Goal: Task Accomplishment & Management: Complete application form

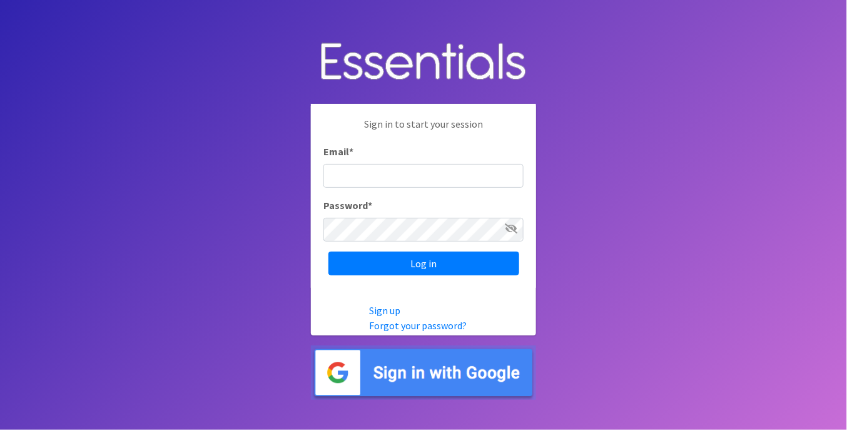
type input "[PERSON_NAME][EMAIL_ADDRESS][DOMAIN_NAME]"
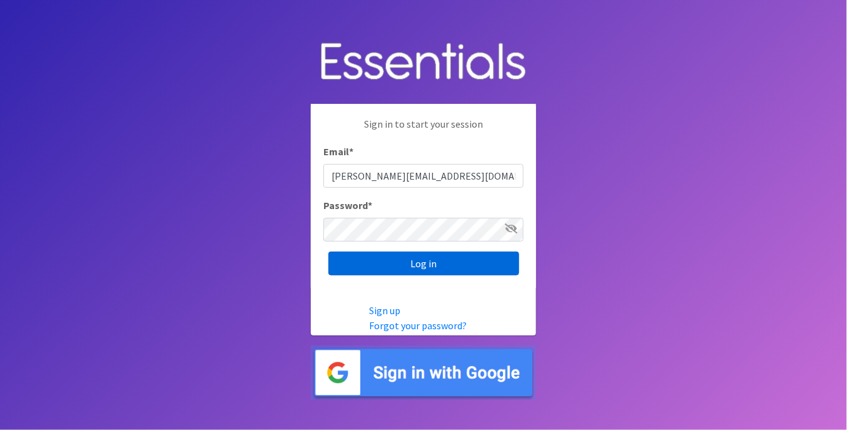
click at [391, 265] on input "Log in" at bounding box center [424, 264] width 191 height 24
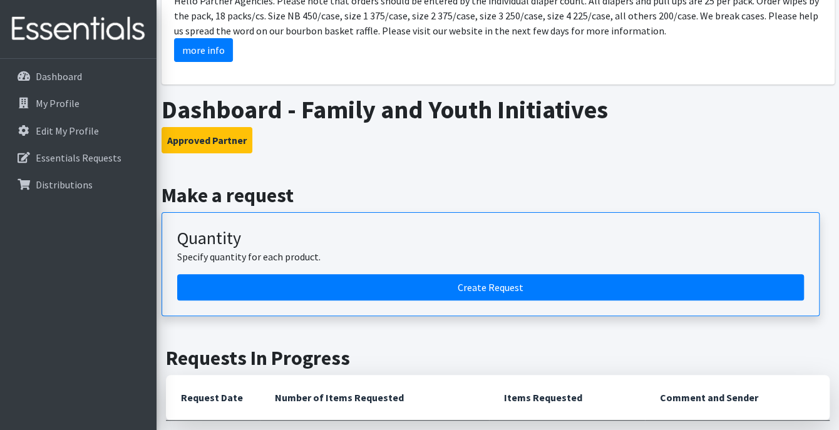
scroll to position [250, 0]
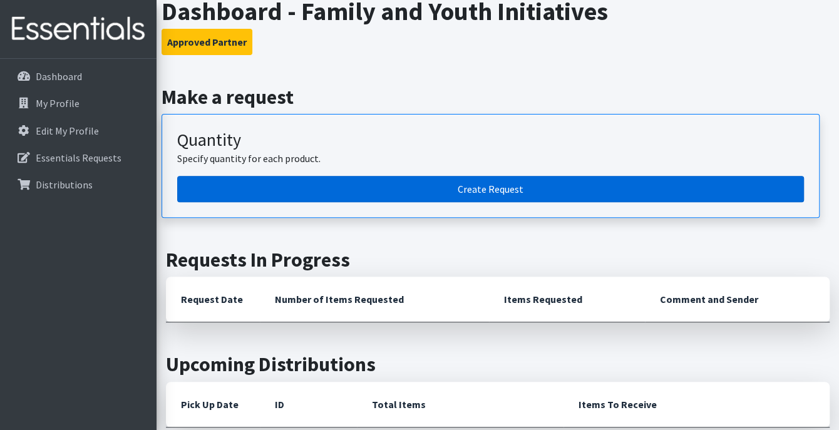
click at [385, 195] on link "Create Request" at bounding box center [490, 189] width 627 height 26
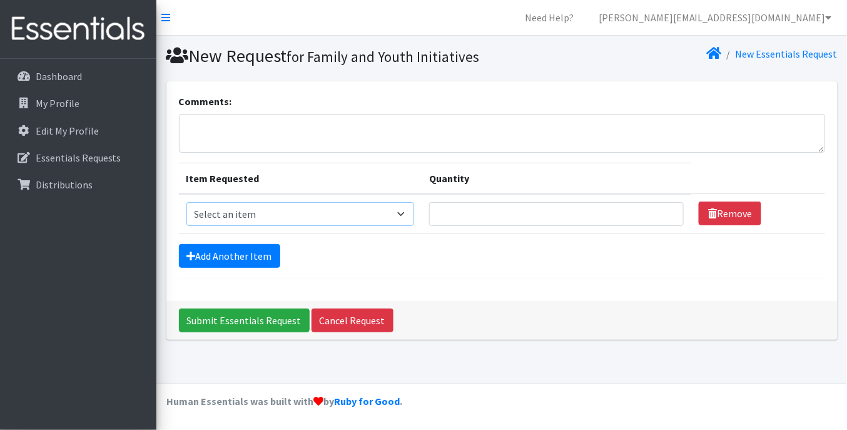
click at [285, 219] on select "Select an item 1 month period supply kit Kids (Newborn) Kids (Size 1) Kids (Siz…" at bounding box center [301, 214] width 228 height 24
select select "15038"
click at [187, 202] on select "Select an item 1 month period supply kit Kids (Newborn) Kids (Size 1) Kids (Siz…" at bounding box center [301, 214] width 228 height 24
click at [472, 217] on input "Quantity" at bounding box center [556, 214] width 255 height 24
type input "600"
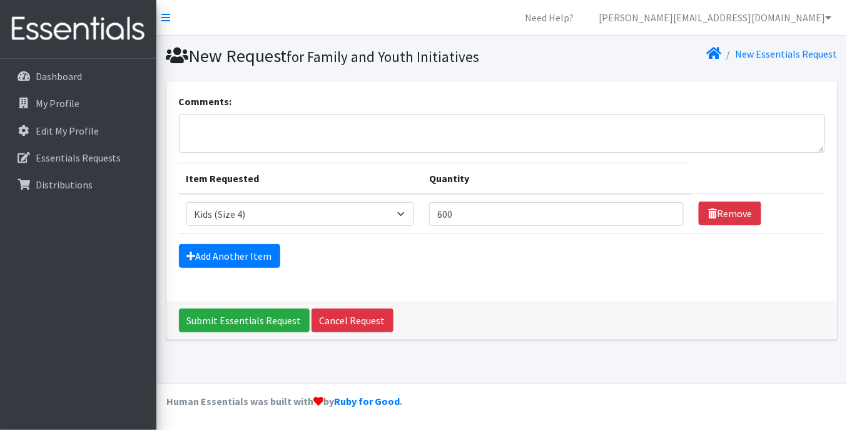
click at [573, 278] on hr at bounding box center [502, 278] width 647 height 1
click at [240, 256] on link "Add Another Item" at bounding box center [229, 256] width 101 height 24
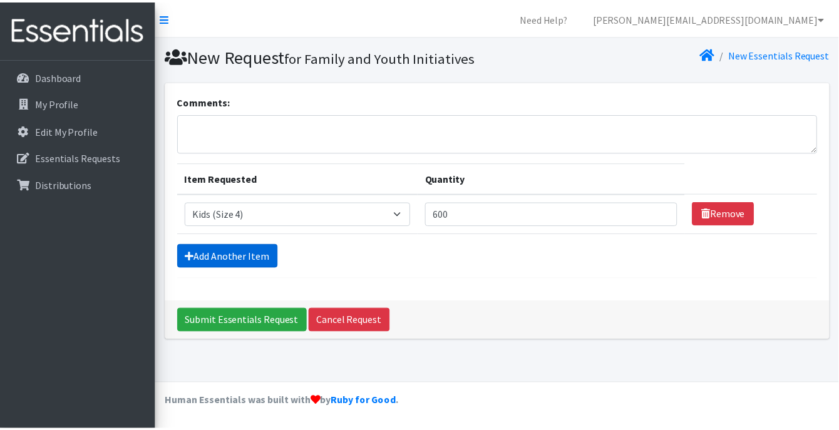
scroll to position [3, 0]
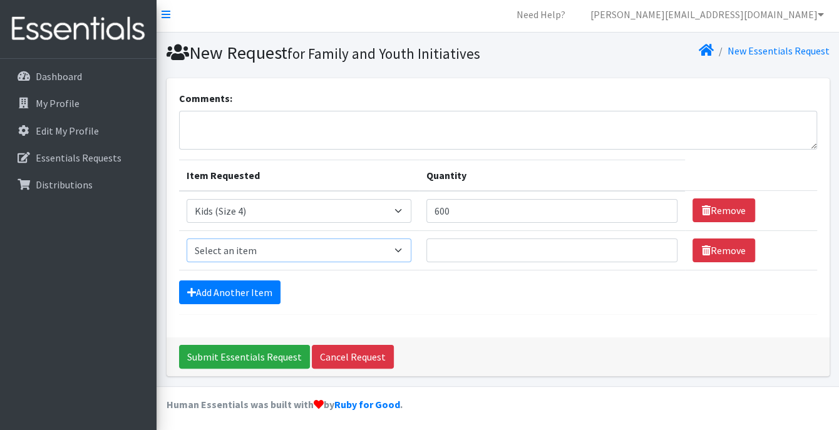
click at [240, 255] on select "Select an item 1 month period supply kit Kids (Newborn) Kids (Size 1) Kids (Siz…" at bounding box center [299, 250] width 225 height 24
select select "15044"
click at [187, 238] on select "Select an item 1 month period supply kit Kids (Newborn) Kids (Size 1) Kids (Siz…" at bounding box center [299, 250] width 225 height 24
click at [469, 250] on input "Quantity" at bounding box center [552, 250] width 252 height 24
type input "600"
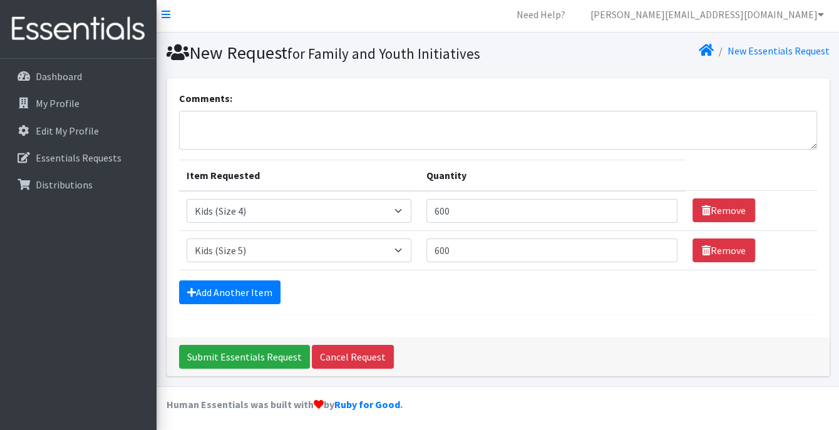
click at [489, 286] on div "Add Another Item" at bounding box center [498, 292] width 638 height 24
click at [262, 285] on link "Add Another Item" at bounding box center [229, 292] width 101 height 24
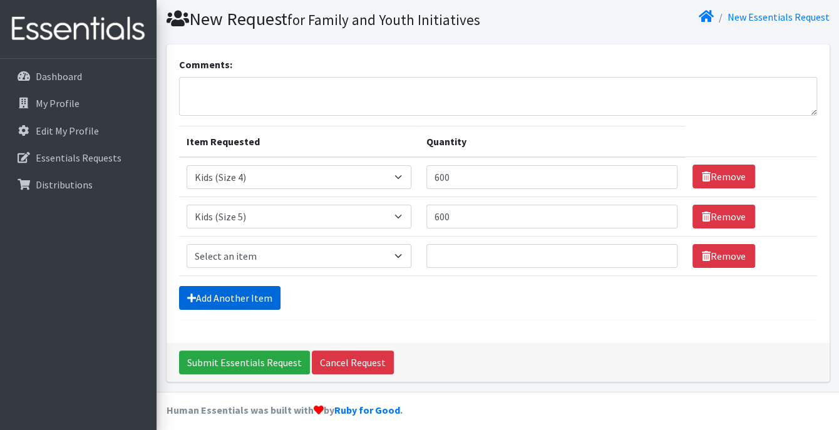
scroll to position [43, 0]
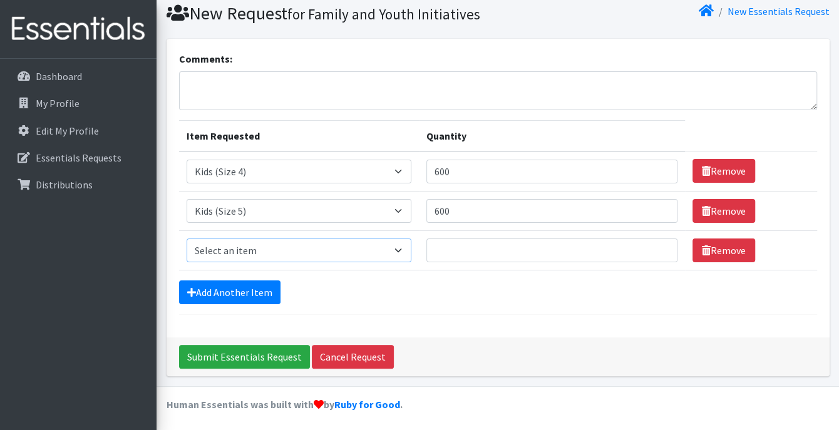
click at [230, 248] on select "Select an item 1 month period supply kit Kids (Newborn) Kids (Size 1) Kids (Siz…" at bounding box center [299, 250] width 225 height 24
select select "15071"
click at [187, 238] on select "Select an item 1 month period supply kit Kids (Newborn) Kids (Size 1) Kids (Siz…" at bounding box center [299, 250] width 225 height 24
click at [461, 257] on input "Quantity" at bounding box center [552, 250] width 252 height 24
type input "600"
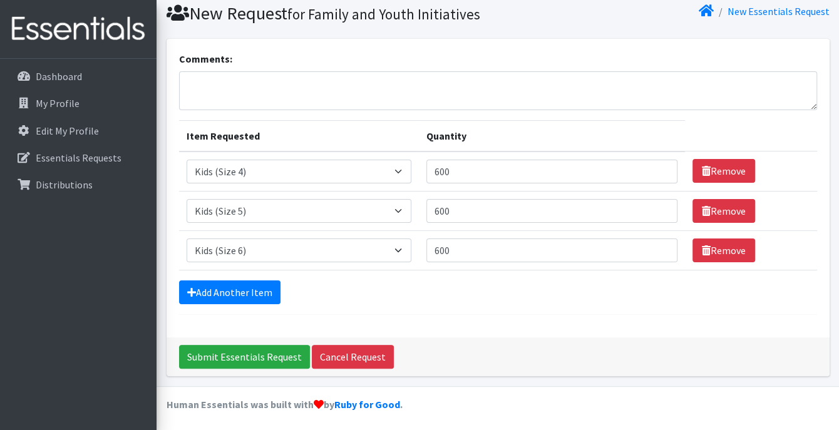
click at [436, 299] on div "Add Another Item" at bounding box center [498, 292] width 638 height 24
click at [211, 293] on link "Add Another Item" at bounding box center [229, 292] width 101 height 24
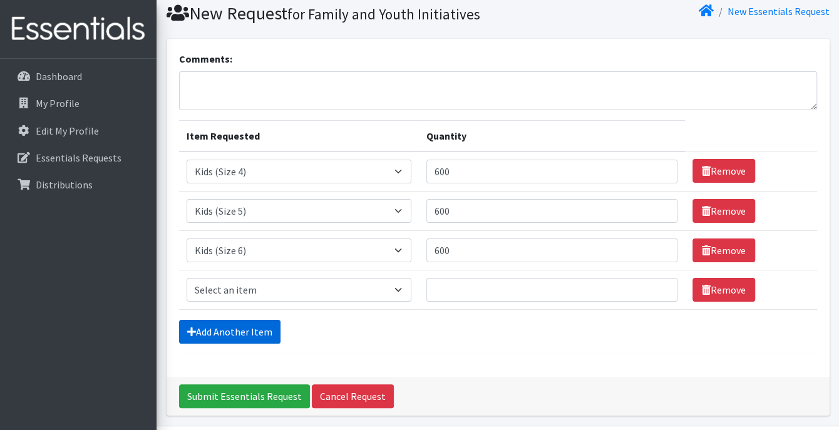
scroll to position [82, 0]
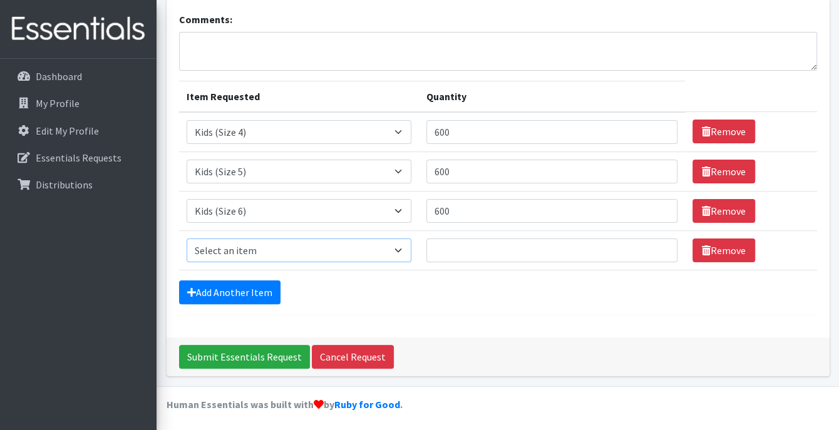
click at [225, 252] on select "Select an item 1 month period supply kit Kids (Newborn) Kids (Size 1) Kids (Siz…" at bounding box center [299, 250] width 225 height 24
select select "15078"
click at [187, 238] on select "Select an item 1 month period supply kit Kids (Newborn) Kids (Size 1) Kids (Siz…" at bounding box center [299, 250] width 225 height 24
click at [462, 253] on input "Quantity" at bounding box center [552, 250] width 252 height 24
type input "600"
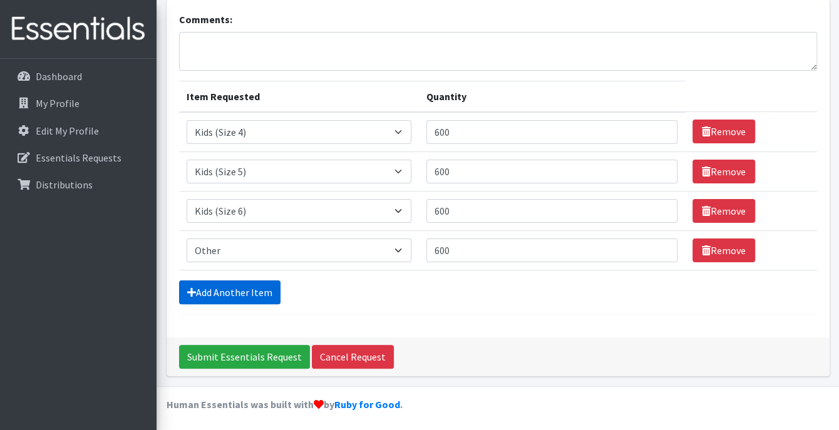
click at [265, 286] on link "Add Another Item" at bounding box center [229, 292] width 101 height 24
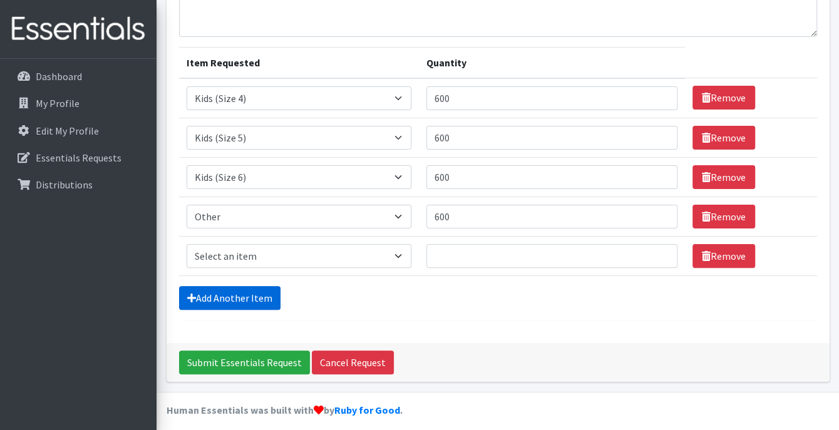
scroll to position [121, 0]
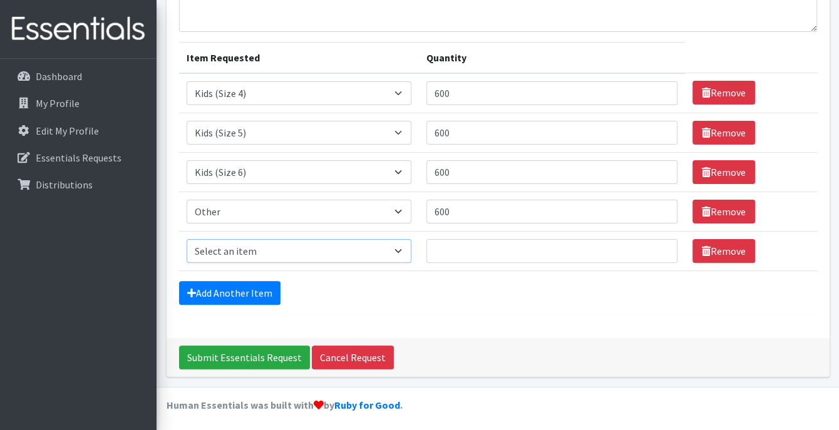
click at [251, 248] on select "Select an item 1 month period supply kit Kids (Newborn) Kids (Size 1) Kids (Siz…" at bounding box center [299, 251] width 225 height 24
select select "15043"
click at [187, 239] on select "Select an item 1 month period supply kit Kids (Newborn) Kids (Size 1) Kids (Siz…" at bounding box center [299, 251] width 225 height 24
click at [459, 253] on input "Quantity" at bounding box center [552, 251] width 252 height 24
type input "90"
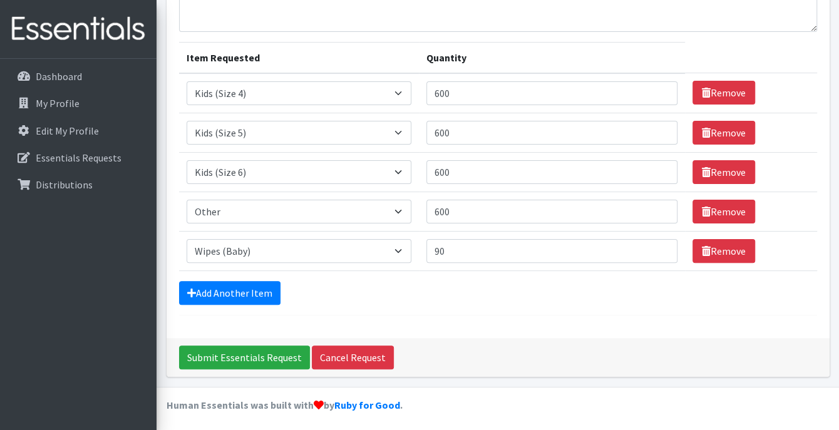
click at [523, 334] on div "Comments: Item Requested Quantity Item Requested Select an item 1 month period …" at bounding box center [497, 149] width 663 height 377
click at [449, 129] on input "600" at bounding box center [552, 133] width 252 height 24
type input "750"
click at [449, 168] on input "600" at bounding box center [552, 172] width 252 height 24
type input "750"
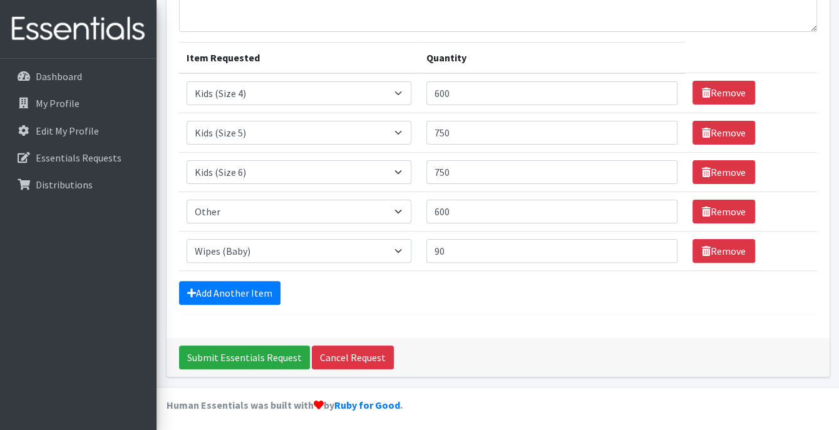
click at [481, 299] on div "Add Another Item" at bounding box center [498, 293] width 638 height 24
click at [257, 355] on input "Submit Essentials Request" at bounding box center [244, 357] width 131 height 24
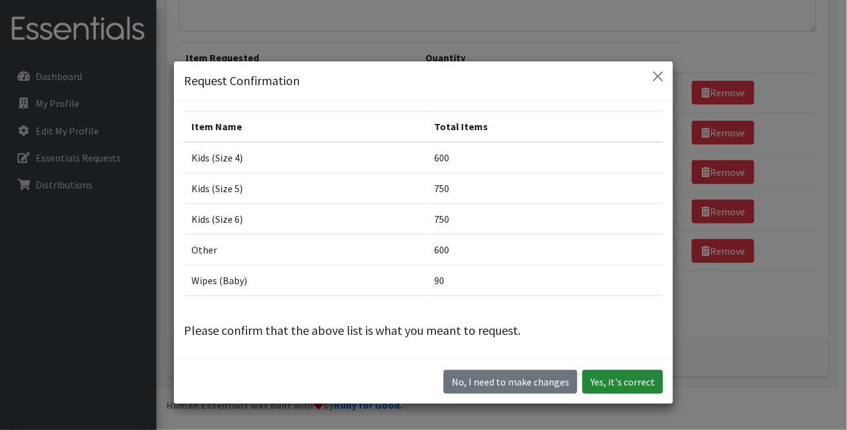
click at [615, 385] on button "Yes, it's correct" at bounding box center [623, 382] width 81 height 24
